Goal: Information Seeking & Learning: Learn about a topic

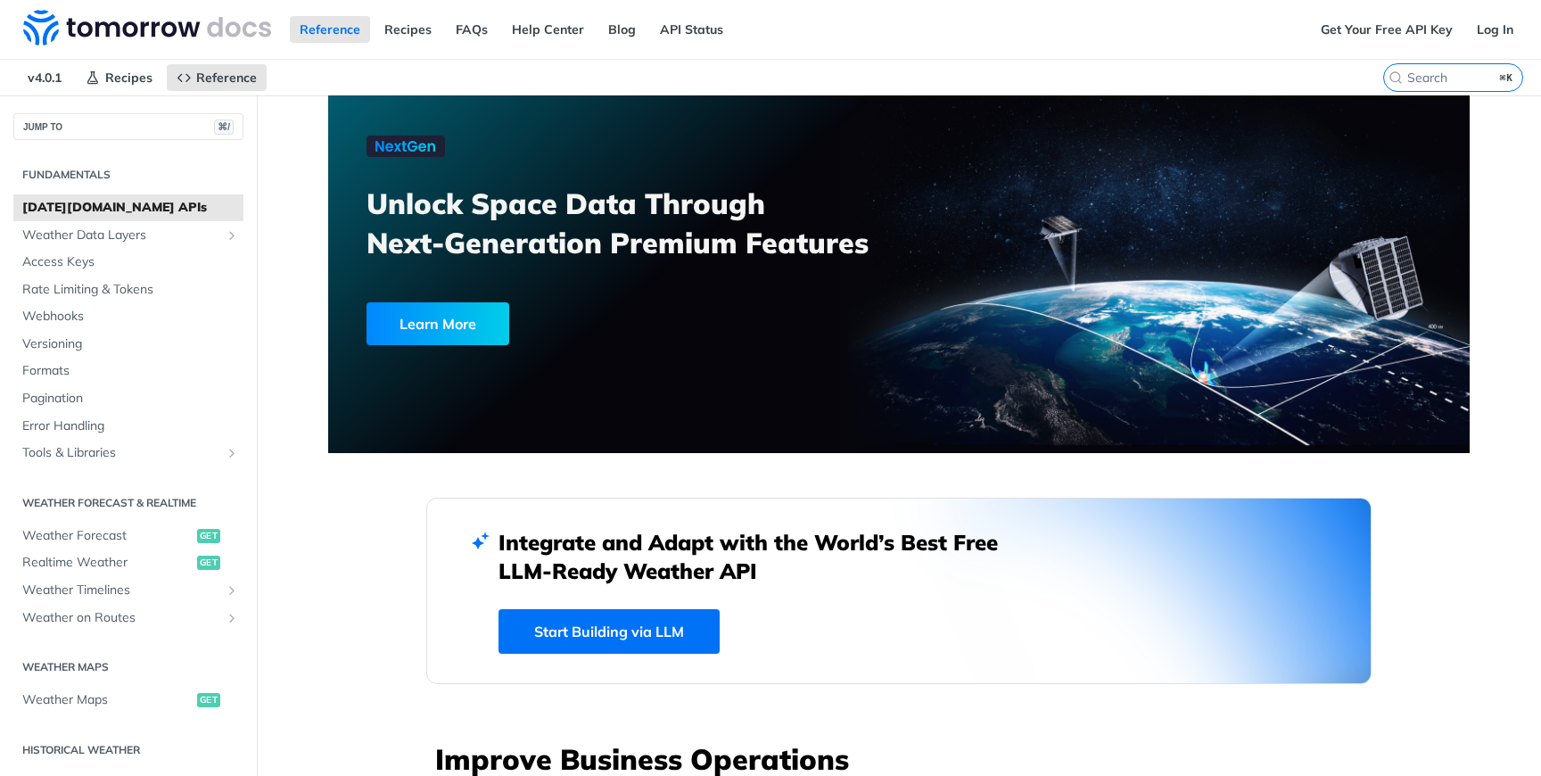
click at [69, 202] on span "[DATE][DOMAIN_NAME] APIs" at bounding box center [130, 208] width 217 height 18
click at [123, 123] on button "JUMP TO ⌘/" at bounding box center [128, 126] width 230 height 27
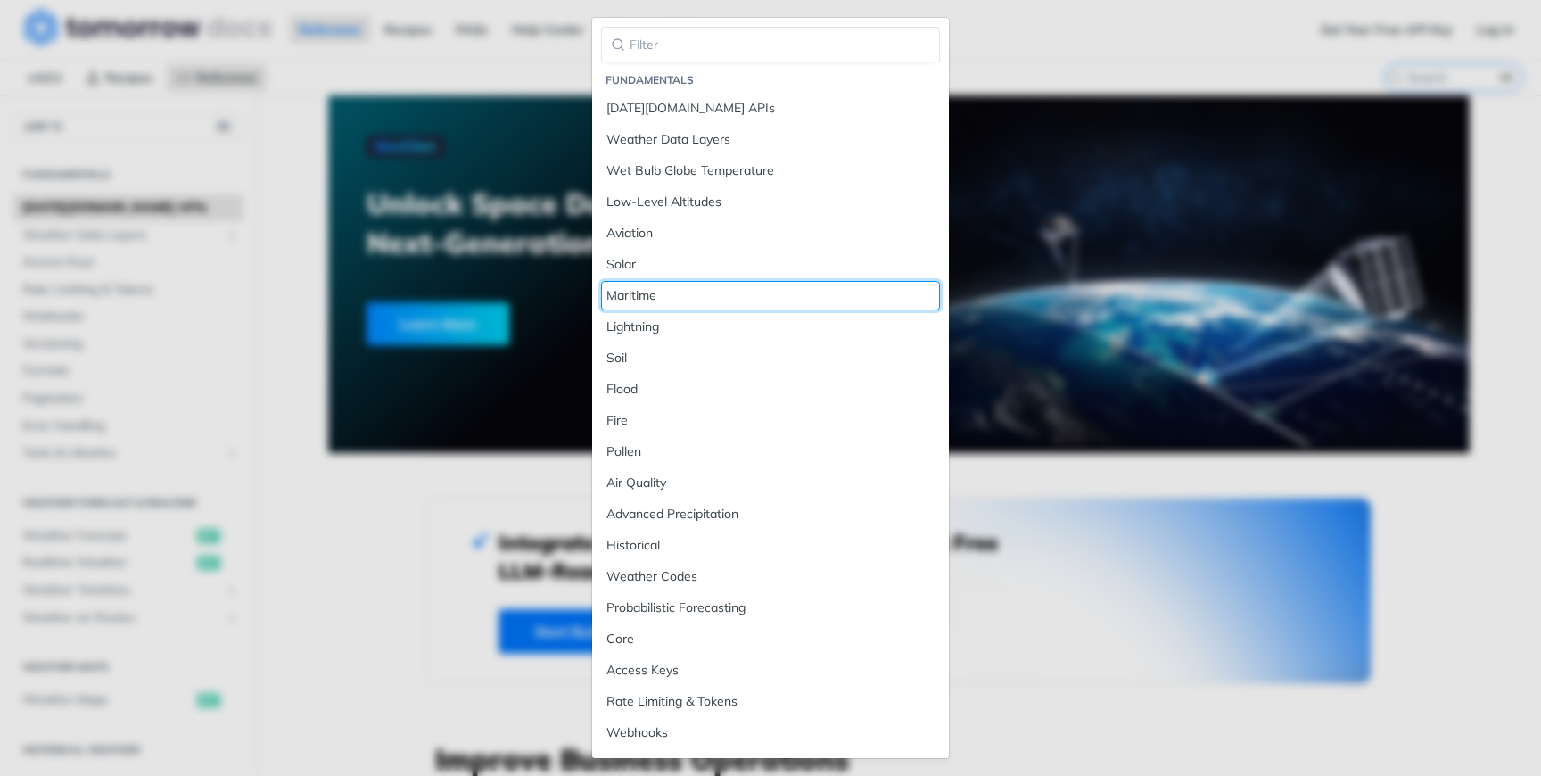
click at [723, 301] on div "Maritime" at bounding box center [771, 295] width 328 height 19
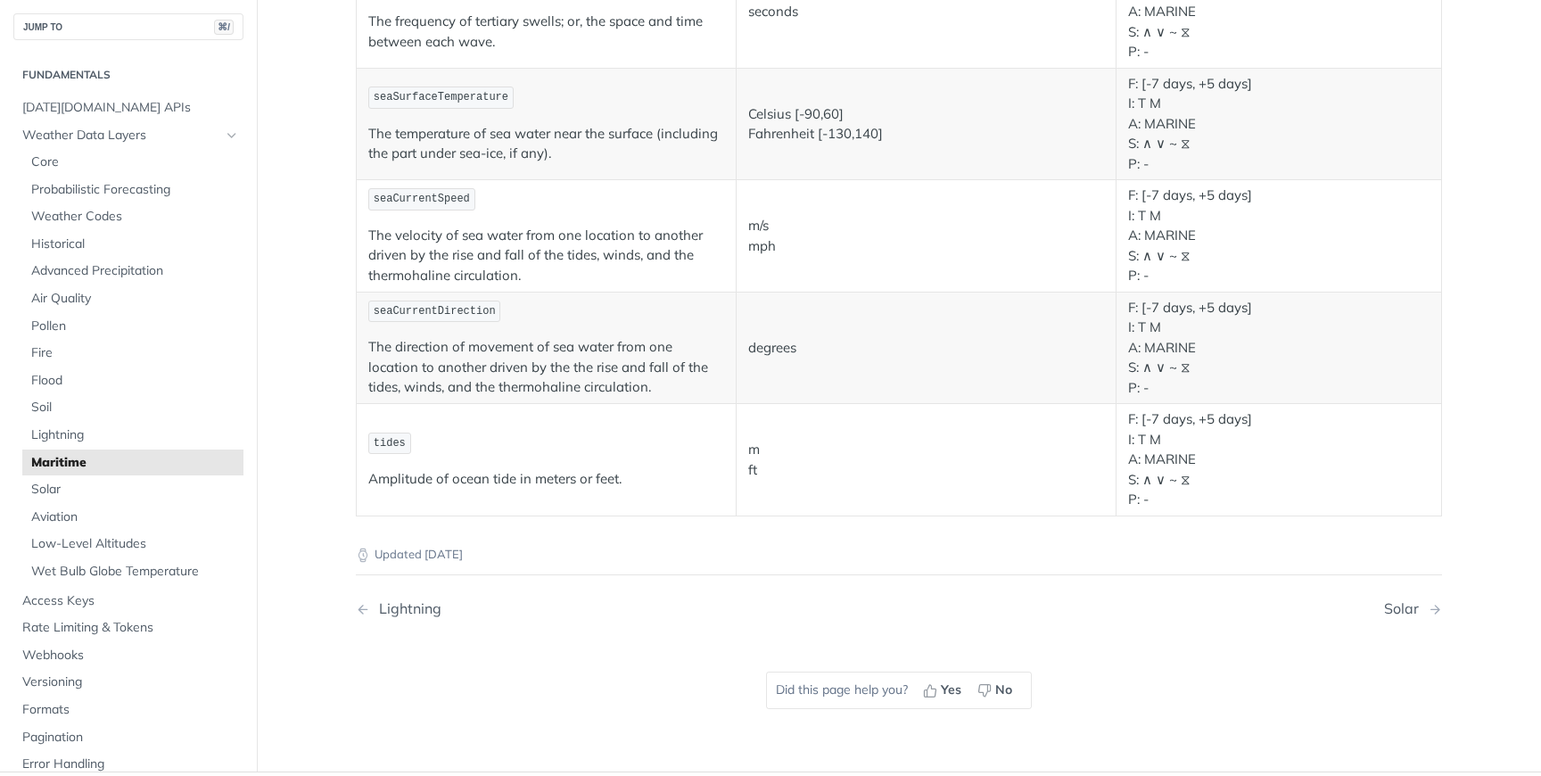
scroll to position [1964, 0]
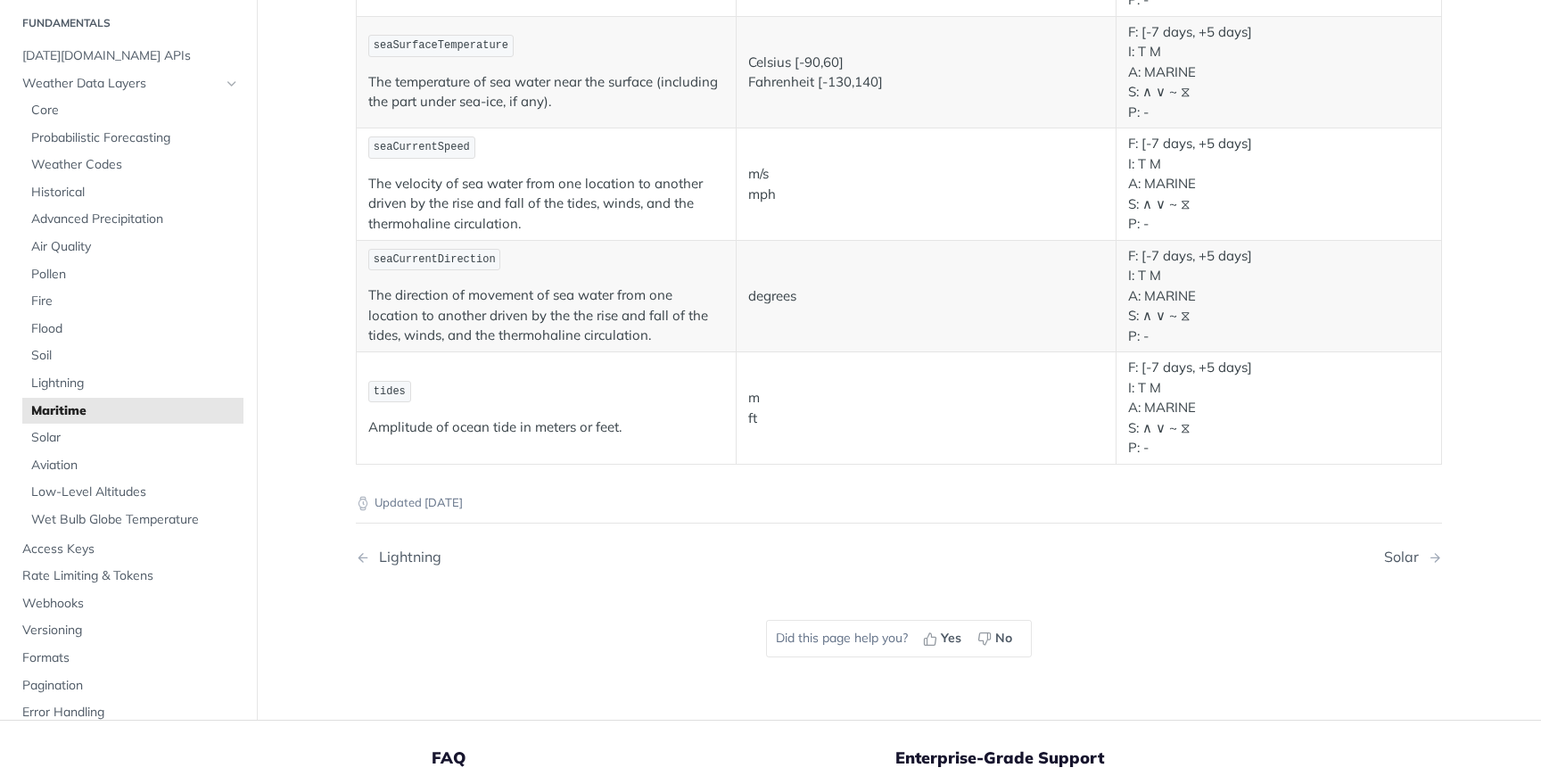
click at [393, 373] on td "tides Amplitude of ocean tide in meters or feet." at bounding box center [547, 408] width 380 height 112
click at [525, 418] on p "Amplitude of ocean tide in meters or feet." at bounding box center [546, 427] width 356 height 21
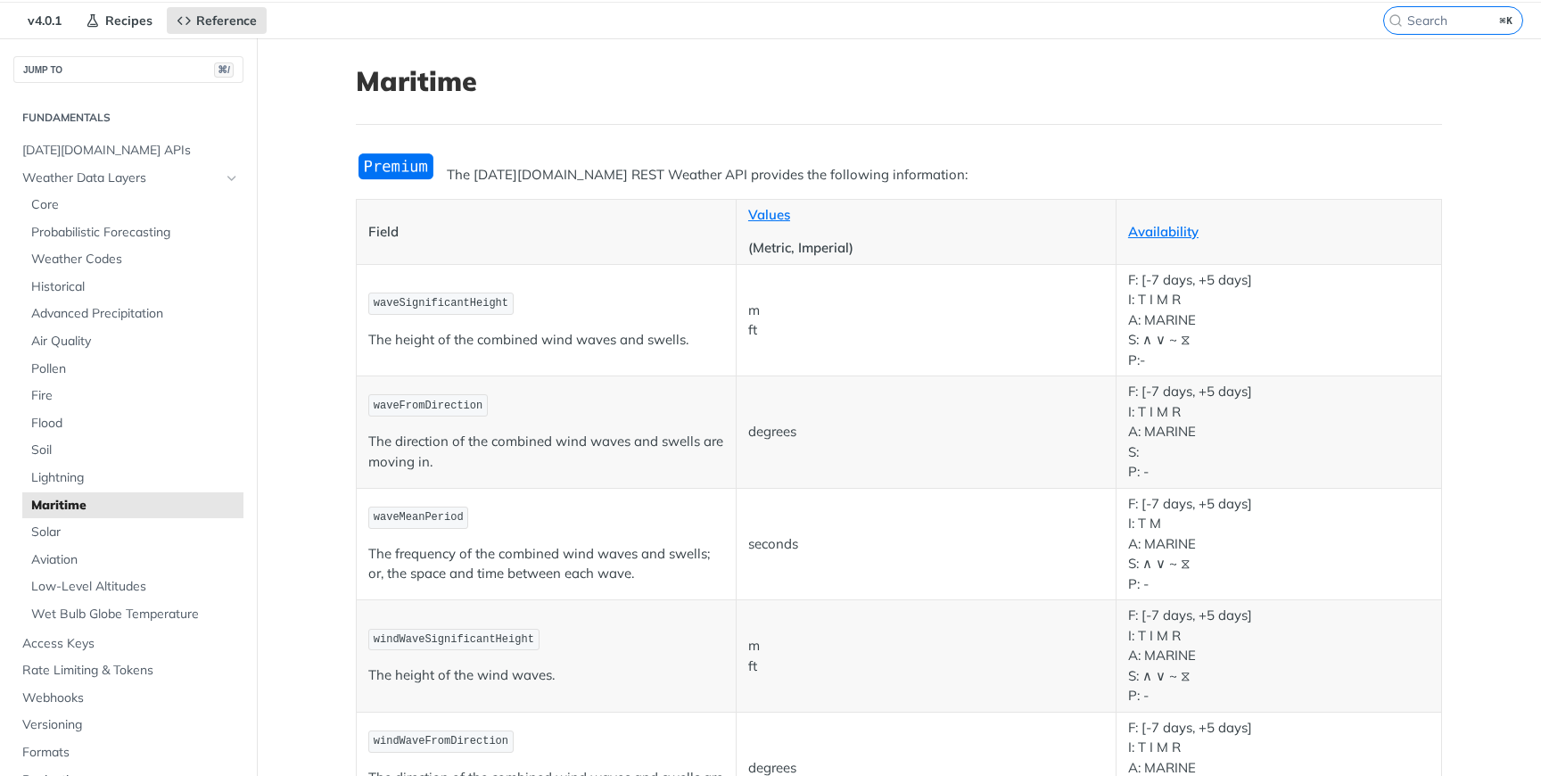
scroll to position [0, 0]
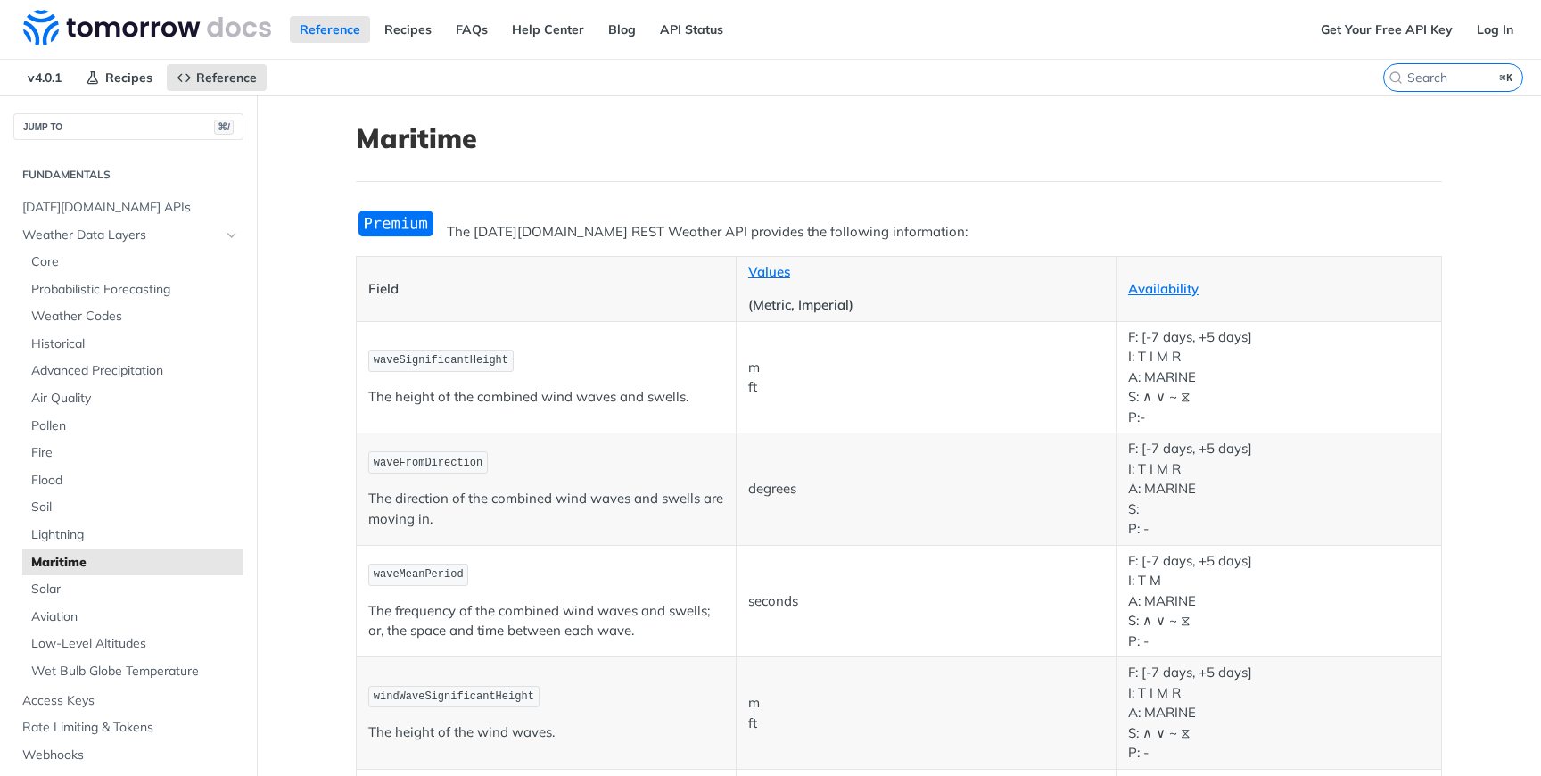
click at [376, 231] on img "Expand image" at bounding box center [396, 223] width 80 height 29
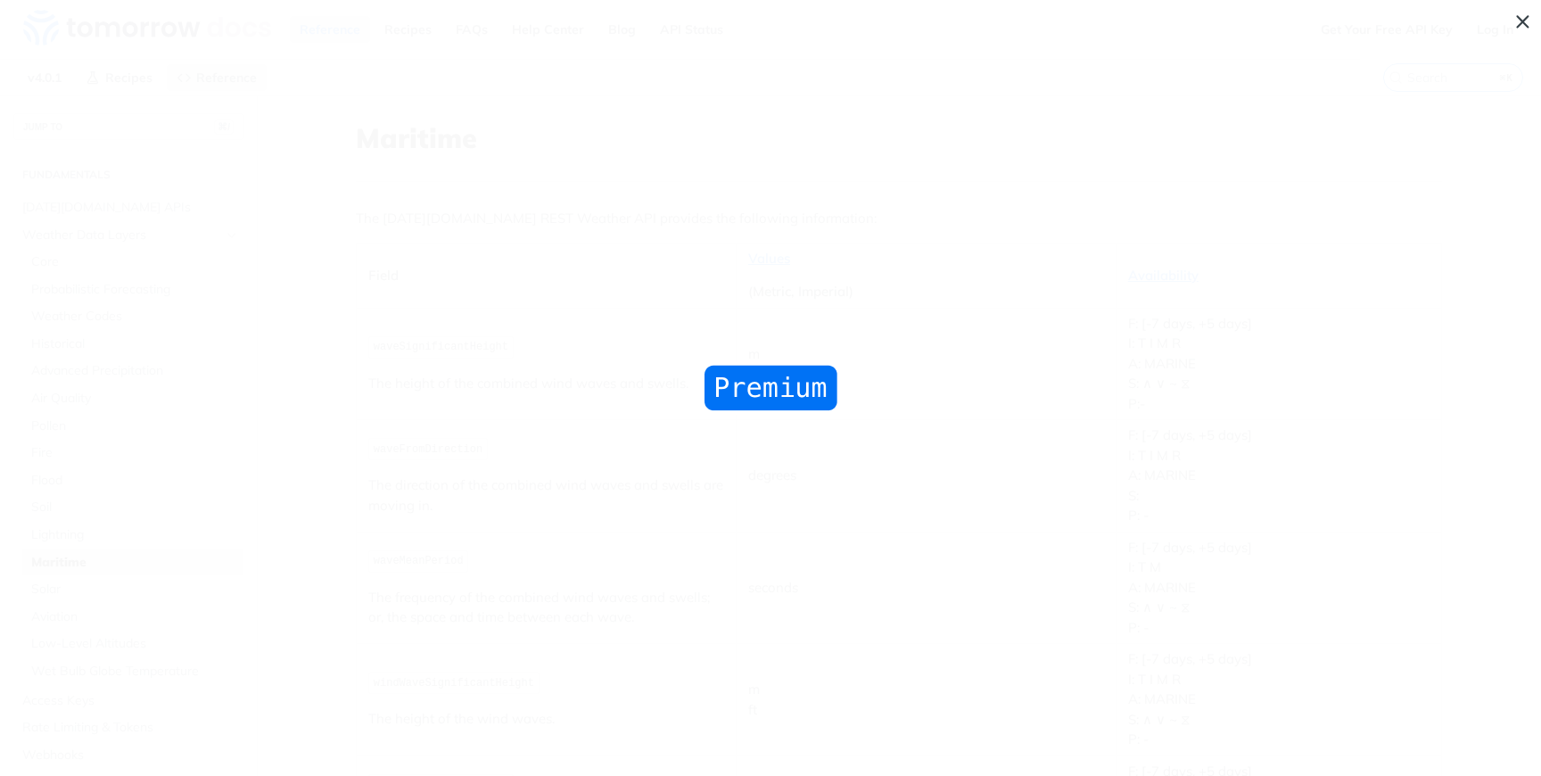
click at [376, 231] on span "Collapse image" at bounding box center [770, 388] width 1541 height 776
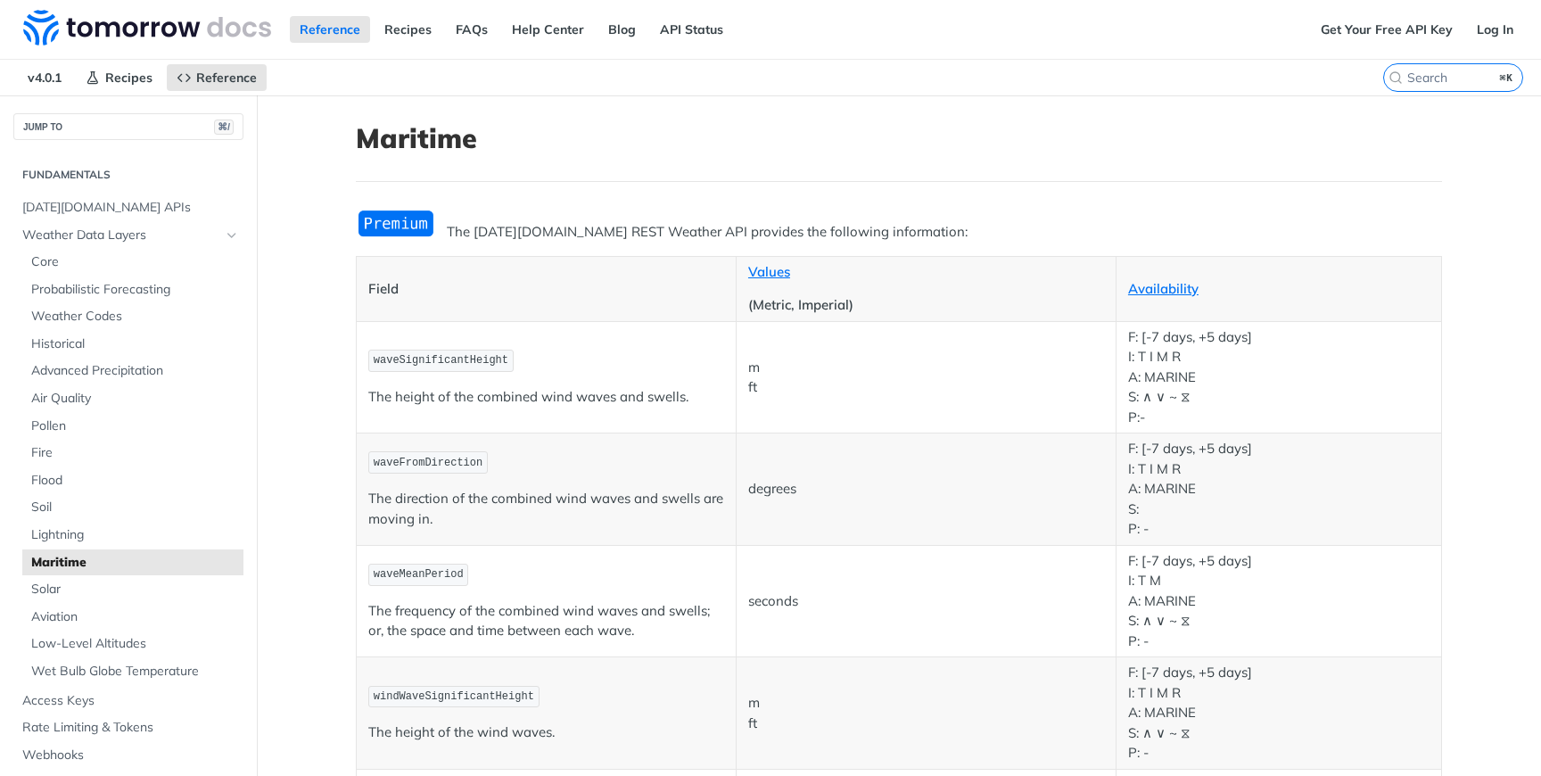
click at [66, 563] on span "Maritime" at bounding box center [135, 563] width 208 height 18
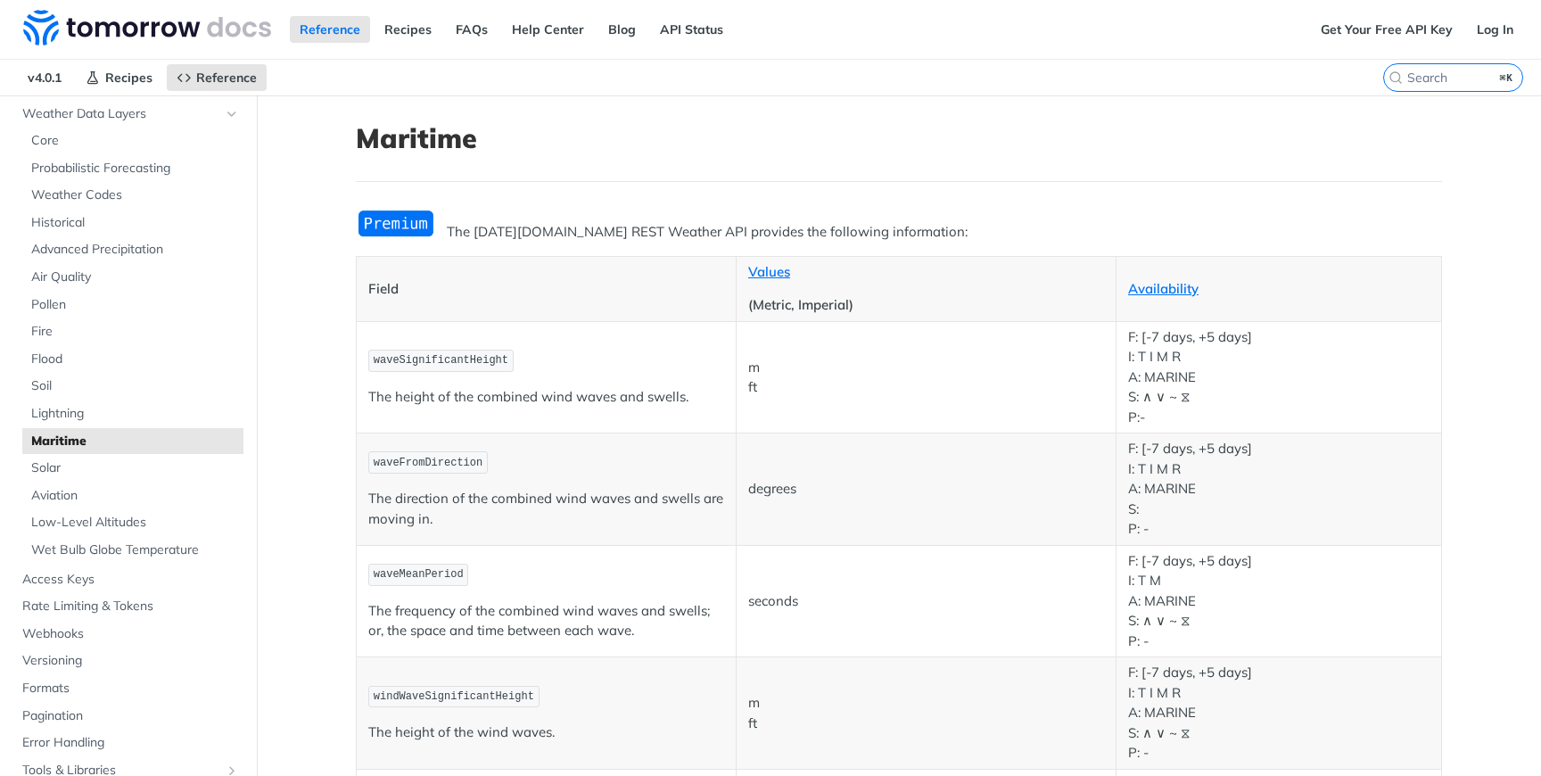
scroll to position [236, 0]
